Goal: Navigation & Orientation: Find specific page/section

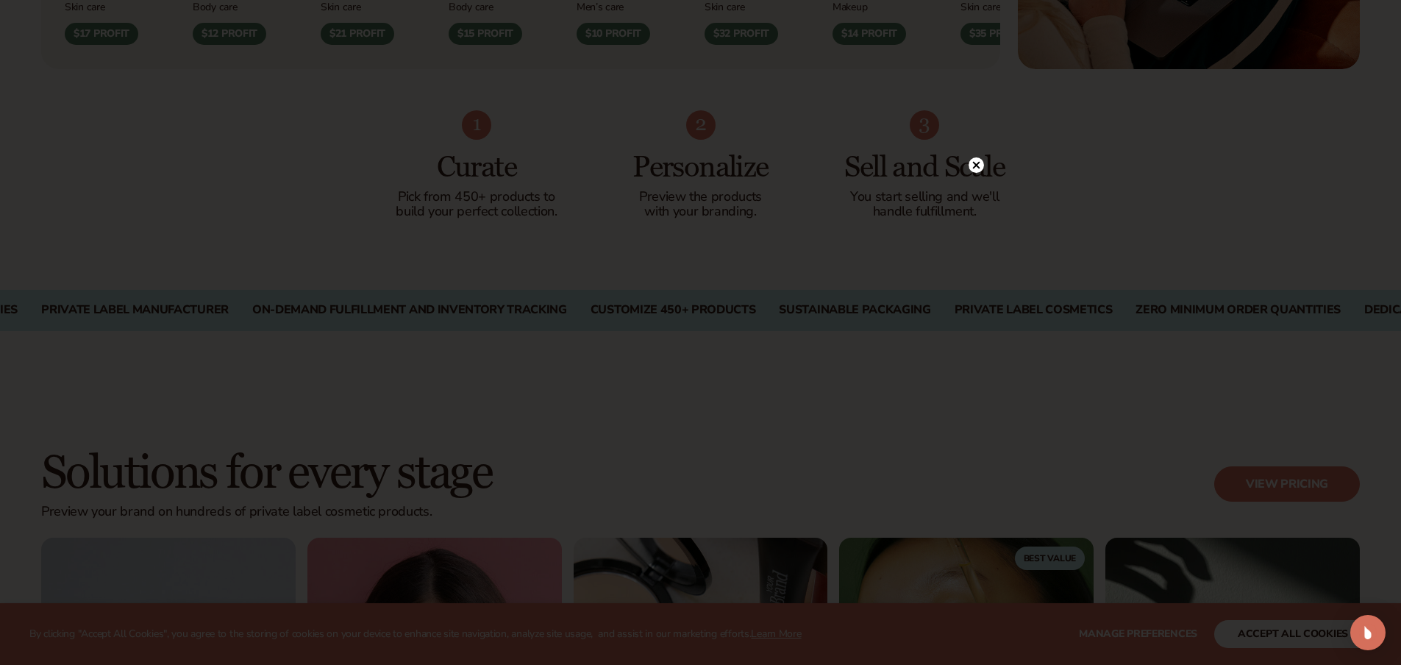
scroll to position [923, 0]
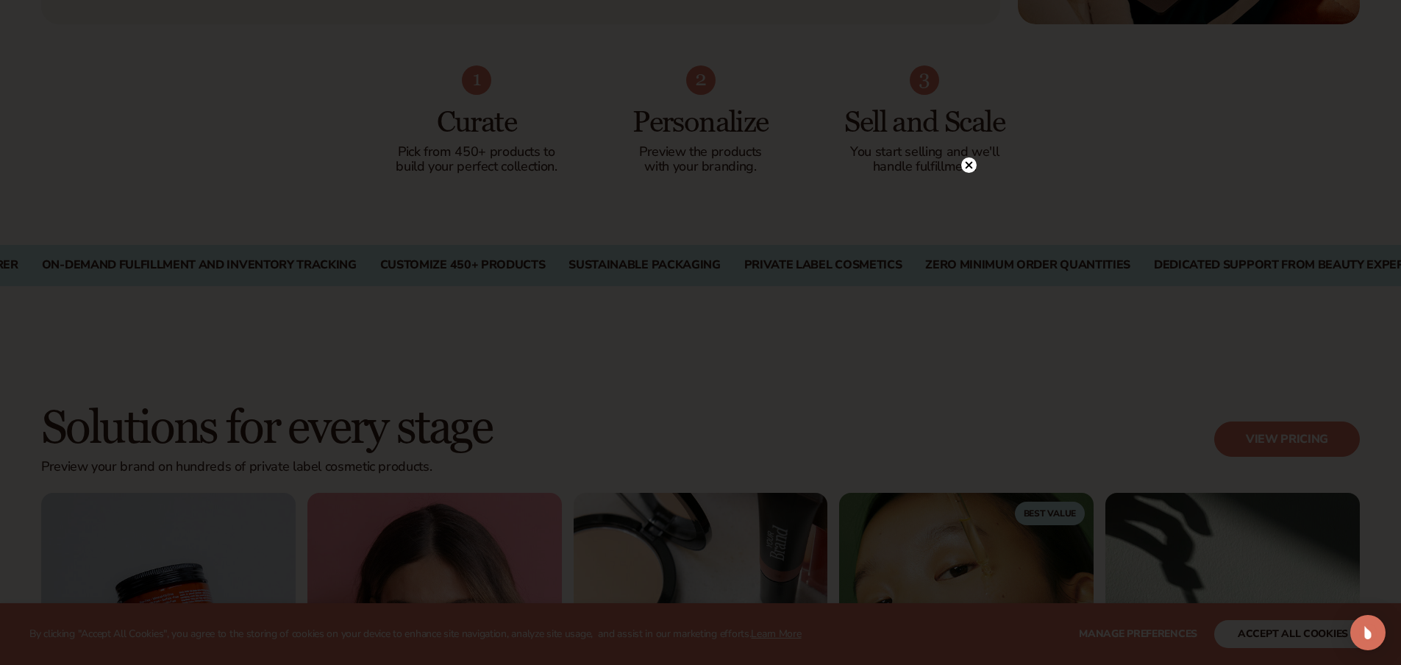
click at [962, 161] on circle at bounding box center [968, 164] width 15 height 15
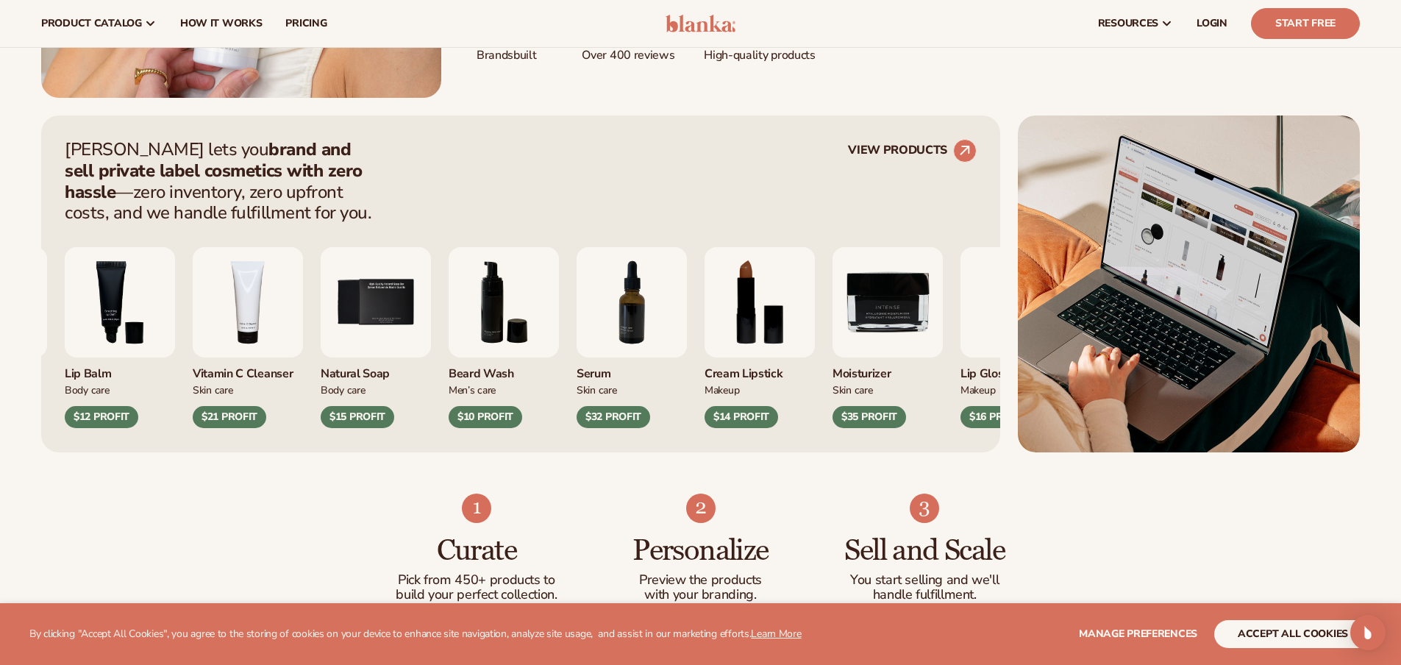
scroll to position [0, 0]
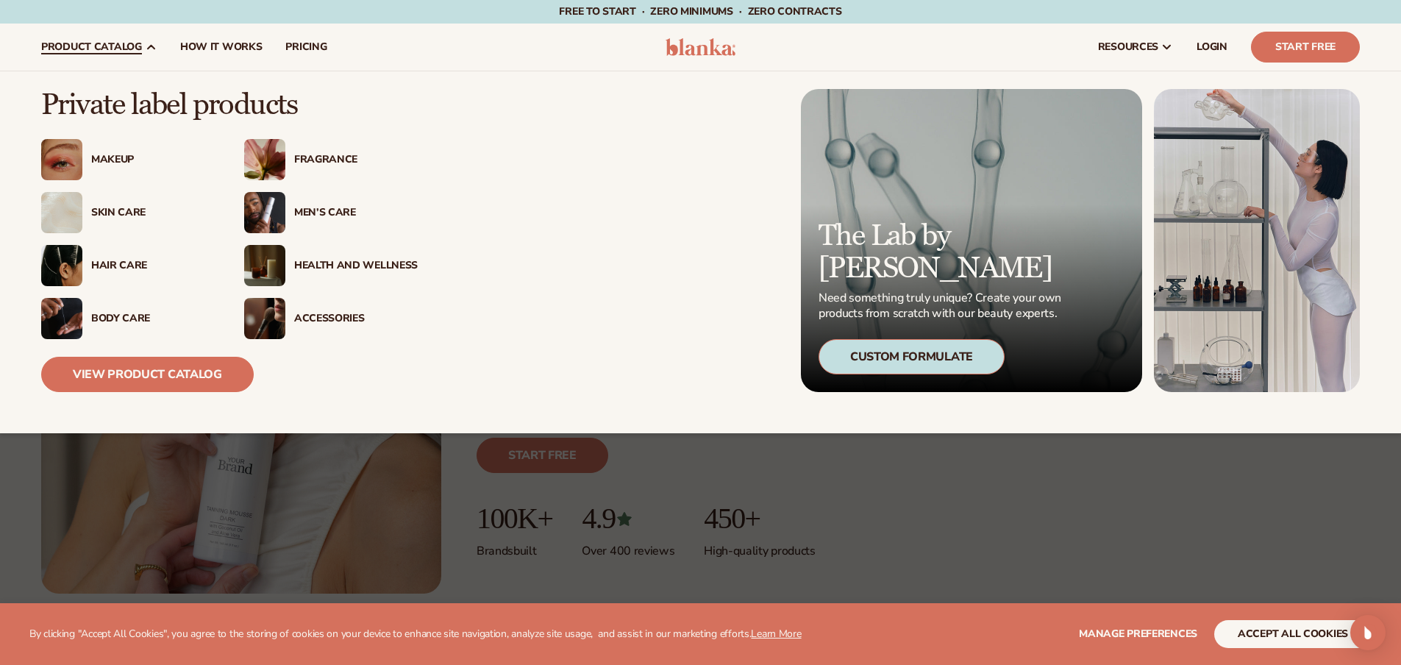
click at [261, 159] on img at bounding box center [264, 159] width 41 height 41
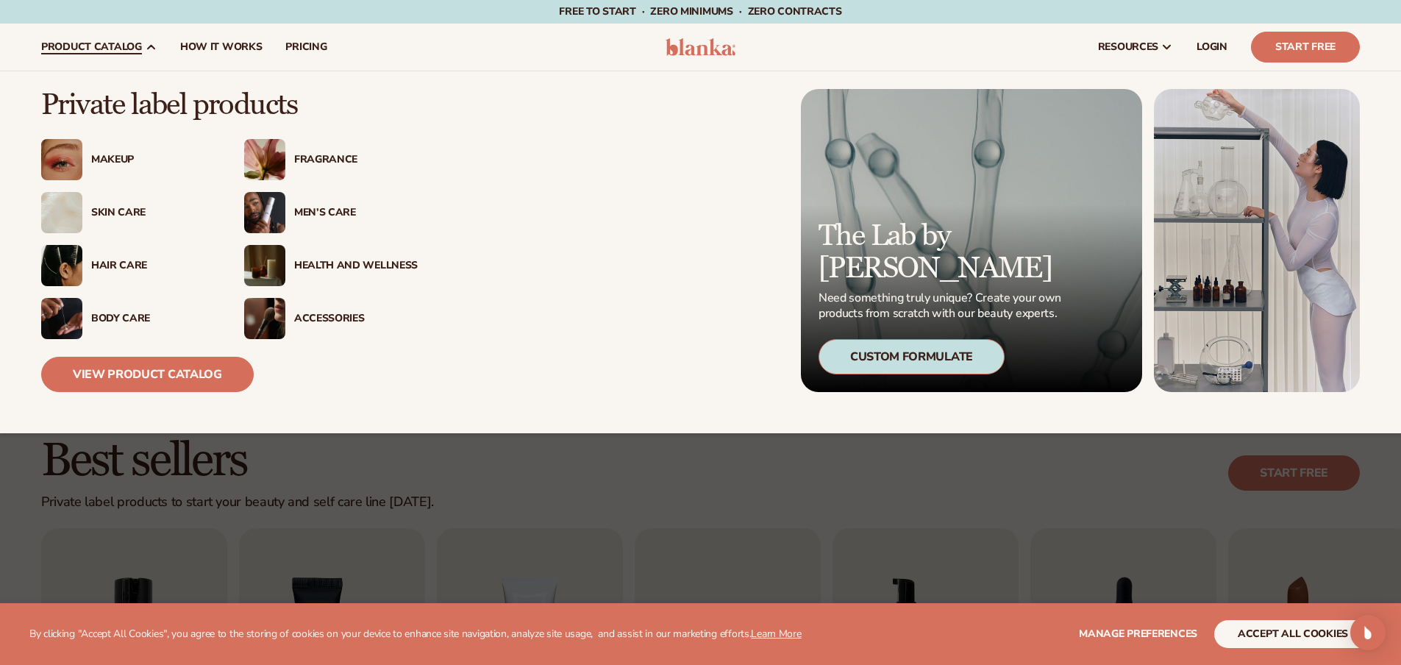
click at [279, 154] on img at bounding box center [264, 159] width 41 height 41
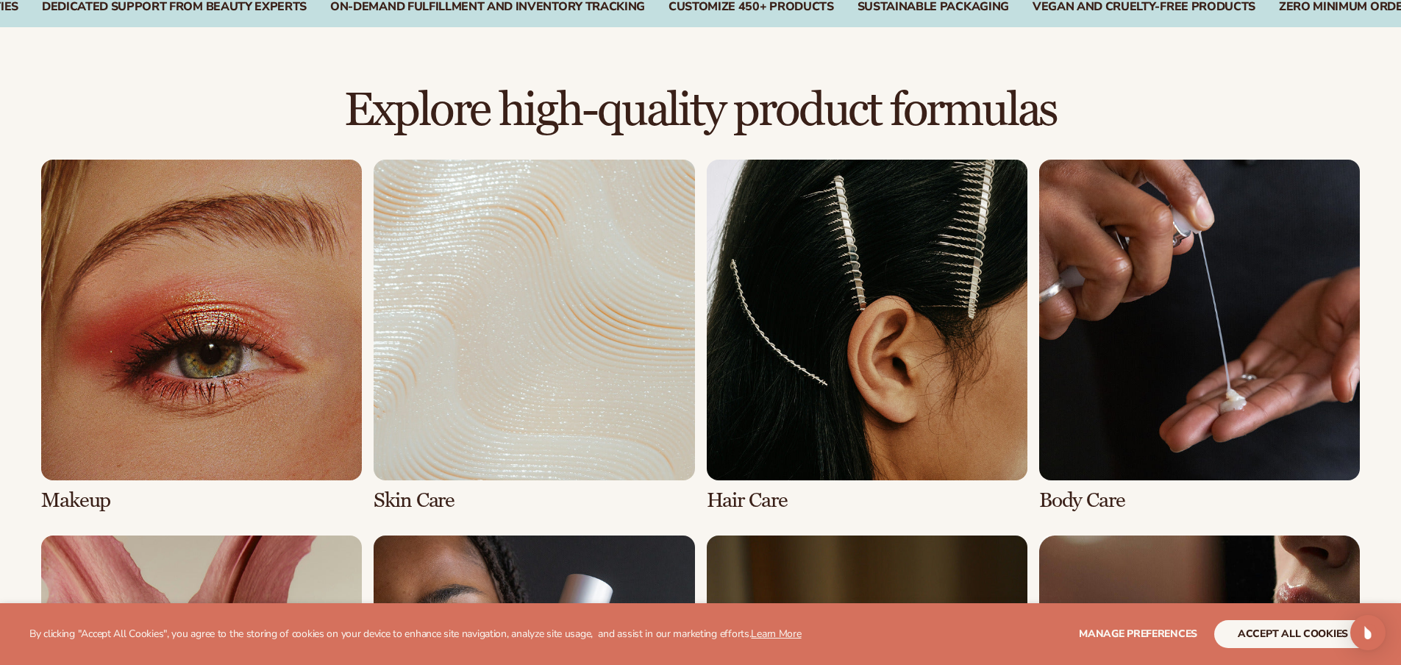
scroll to position [1118, 0]
